Goal: Task Accomplishment & Management: Manage account settings

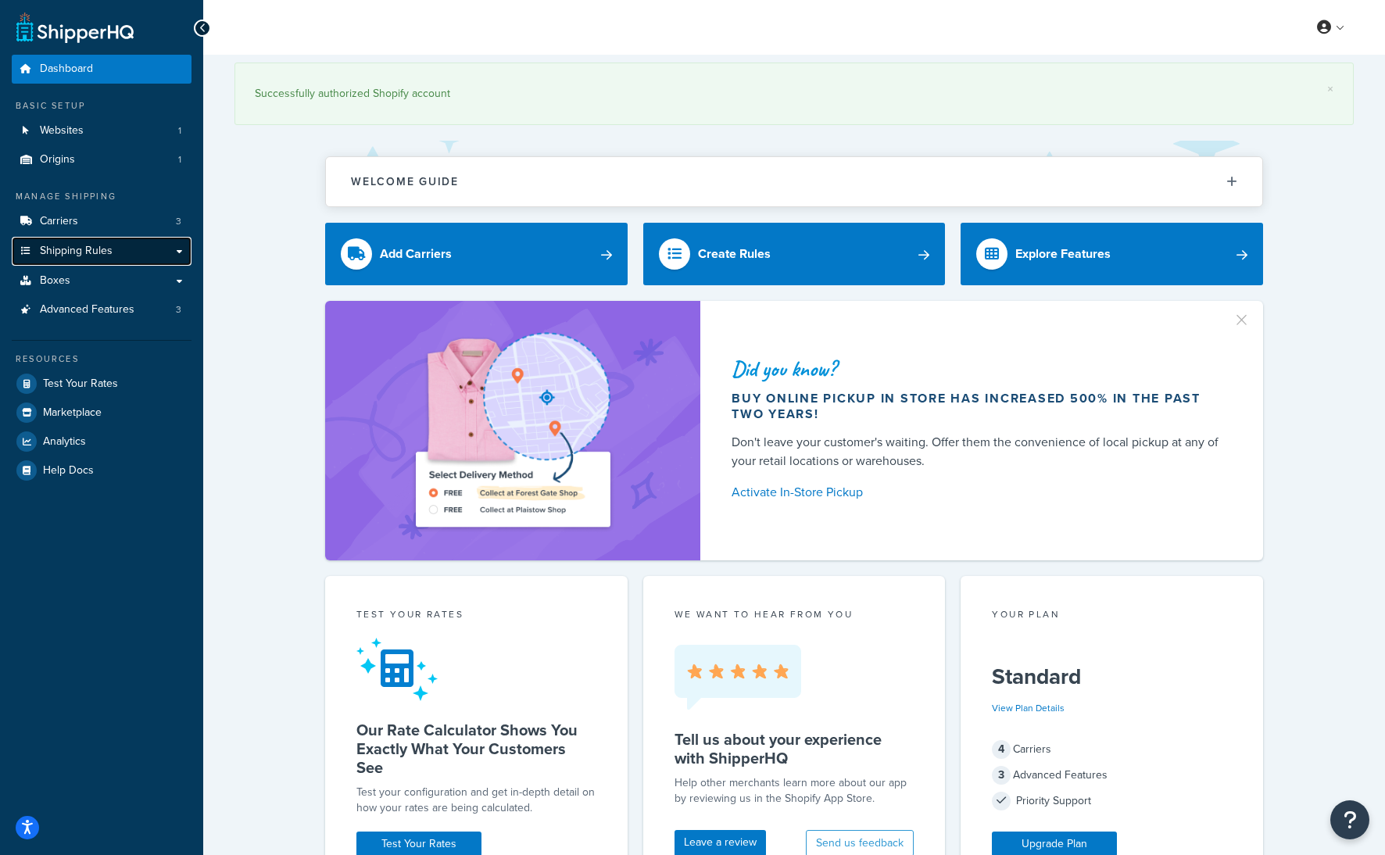
click at [109, 250] on span "Shipping Rules" at bounding box center [76, 251] width 73 height 13
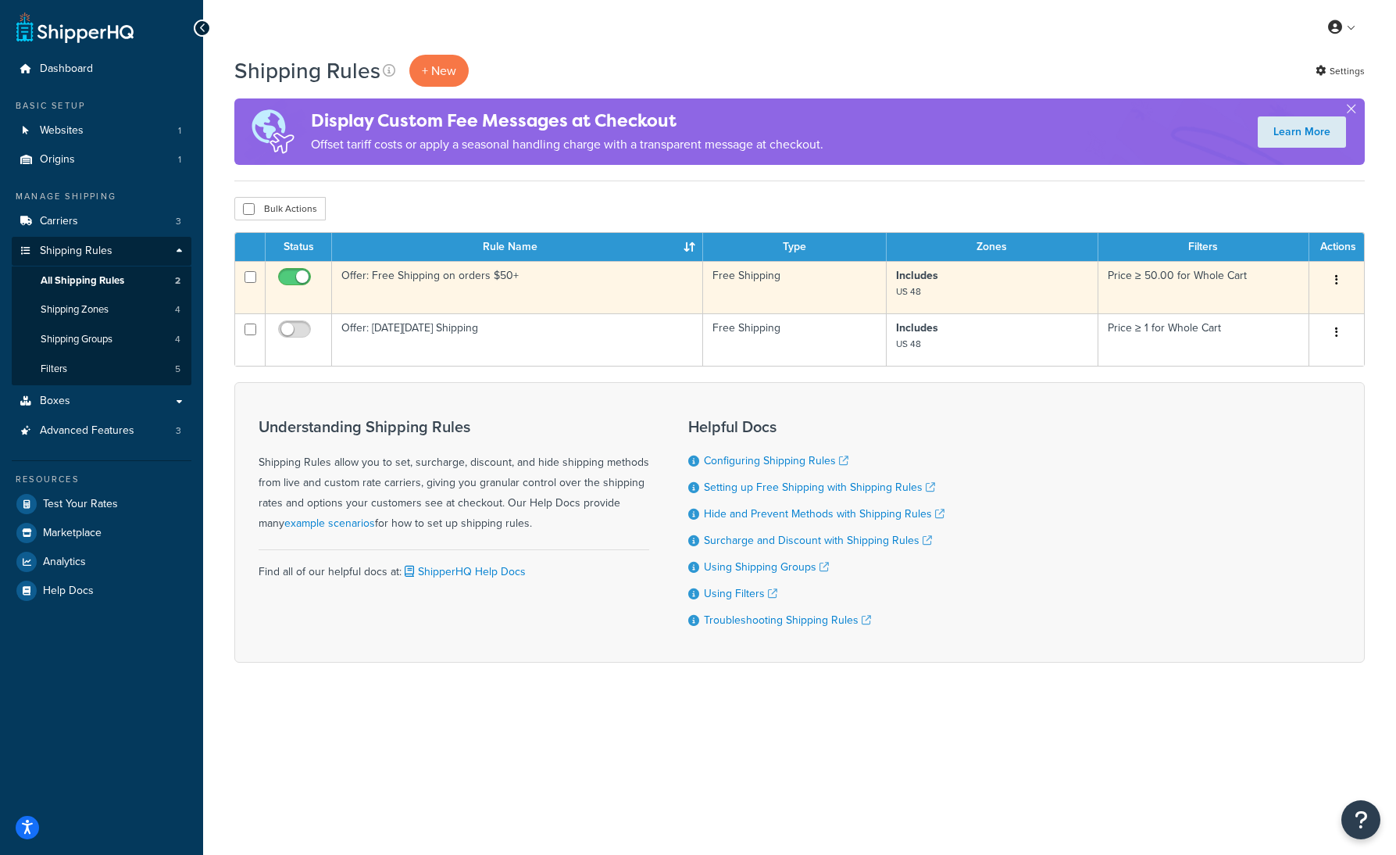
click at [1340, 280] on button "button" at bounding box center [1337, 280] width 22 height 25
click at [1260, 307] on link "Edit" at bounding box center [1285, 310] width 123 height 32
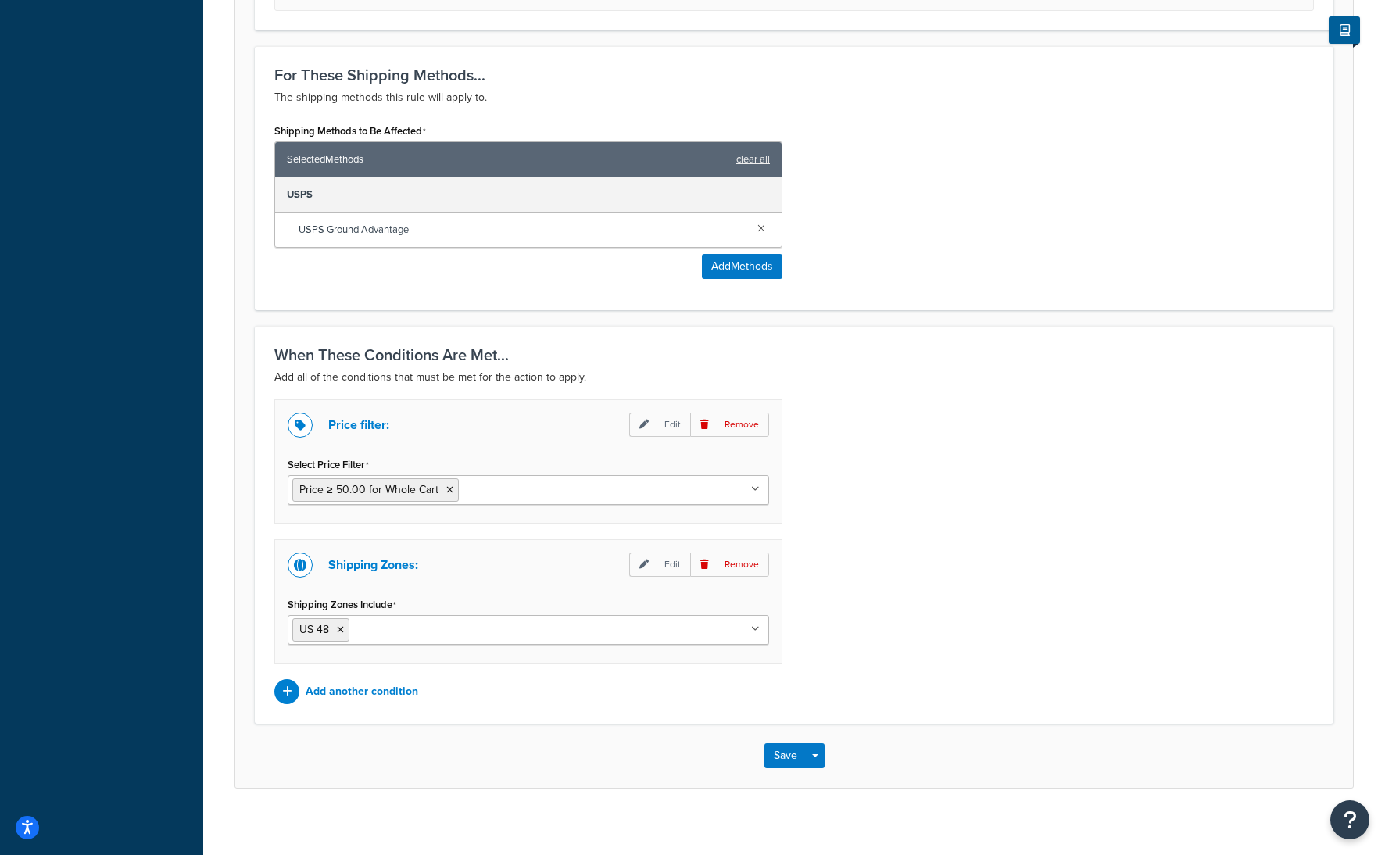
scroll to position [703, 0]
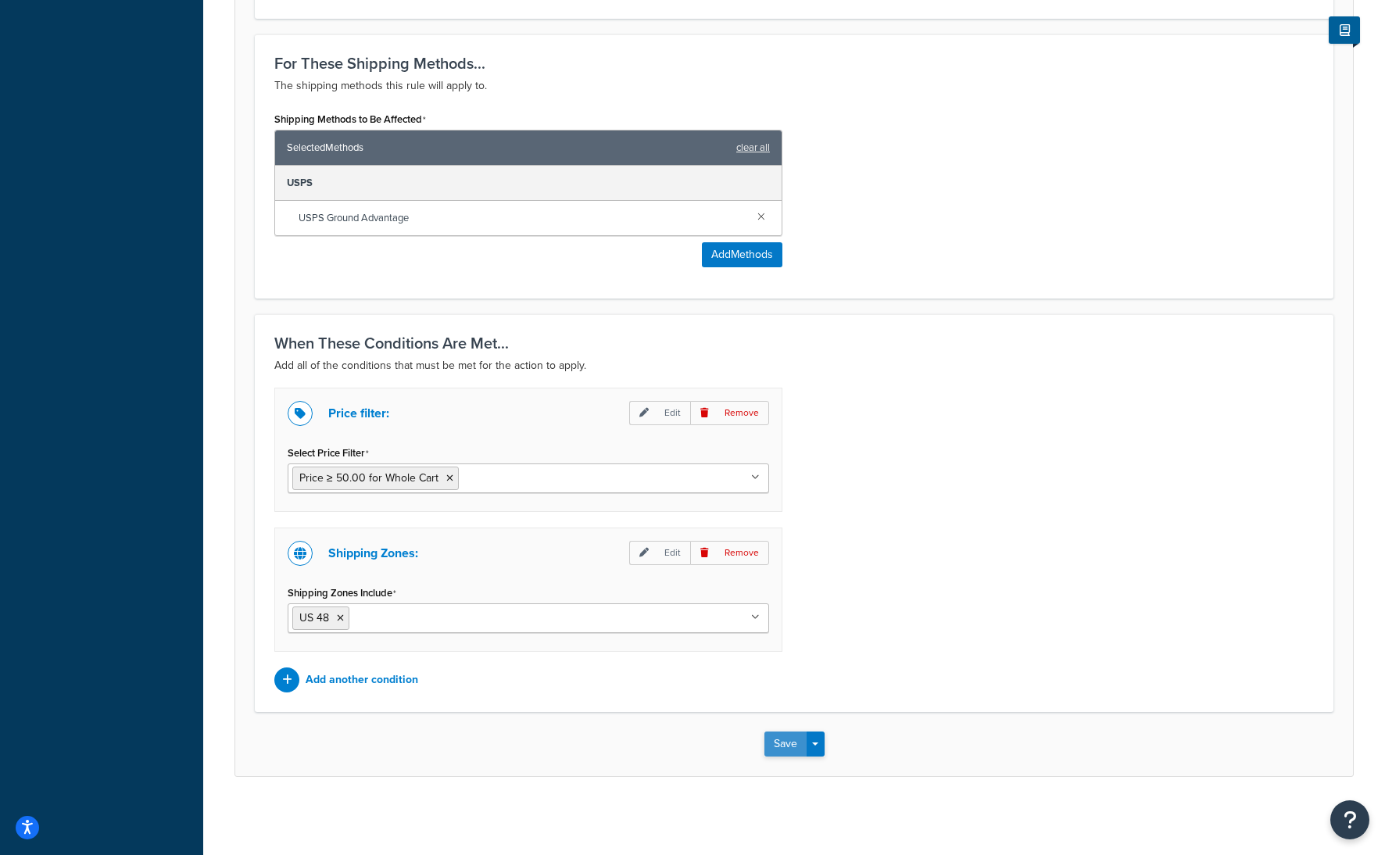
click at [784, 738] on button "Save" at bounding box center [785, 743] width 42 height 25
